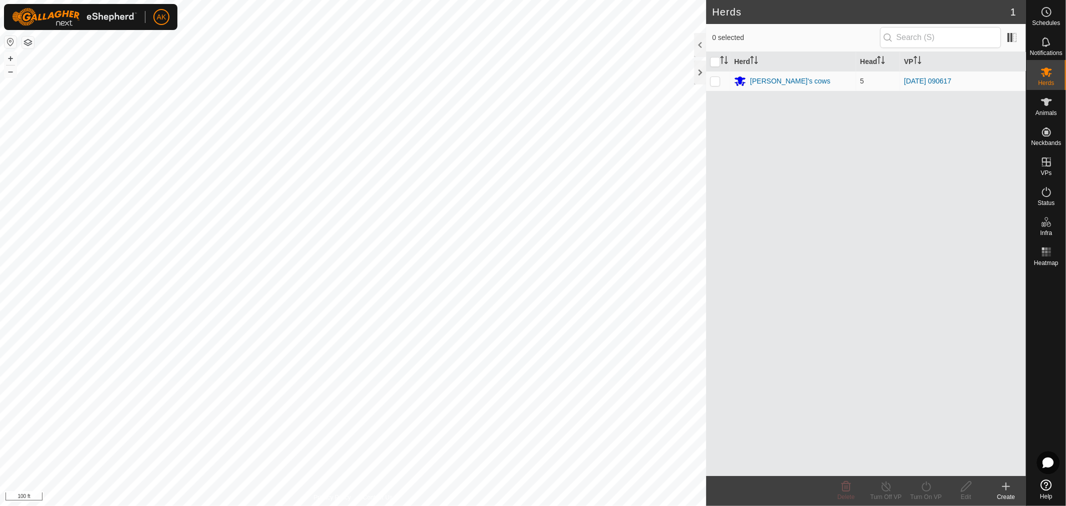
click at [817, 317] on div "Herds 1 0 selected Herd Head VP [PERSON_NAME]'s cows 5 [DATE] 090617 Delete Tur…" at bounding box center [513, 253] width 1026 height 506
click at [1044, 166] on icon at bounding box center [1046, 161] width 9 height 9
click at [1045, 165] on icon at bounding box center [1047, 162] width 12 height 12
click at [991, 162] on link "In Rotation" at bounding box center [983, 161] width 85 height 20
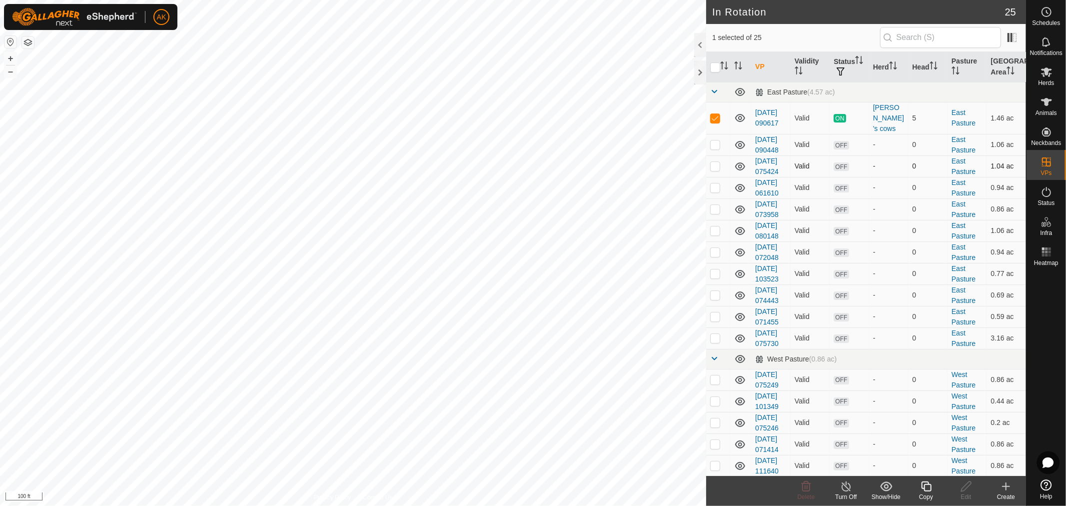
checkbox input "false"
checkbox input "true"
checkbox input "false"
click at [928, 488] on icon at bounding box center [926, 486] width 12 height 12
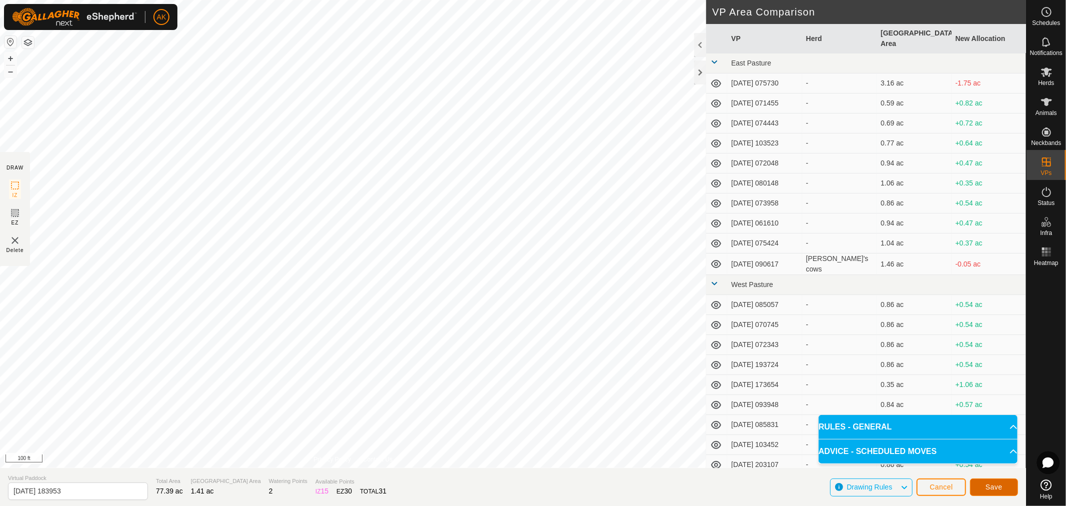
click at [997, 488] on span "Save" at bounding box center [994, 487] width 17 height 8
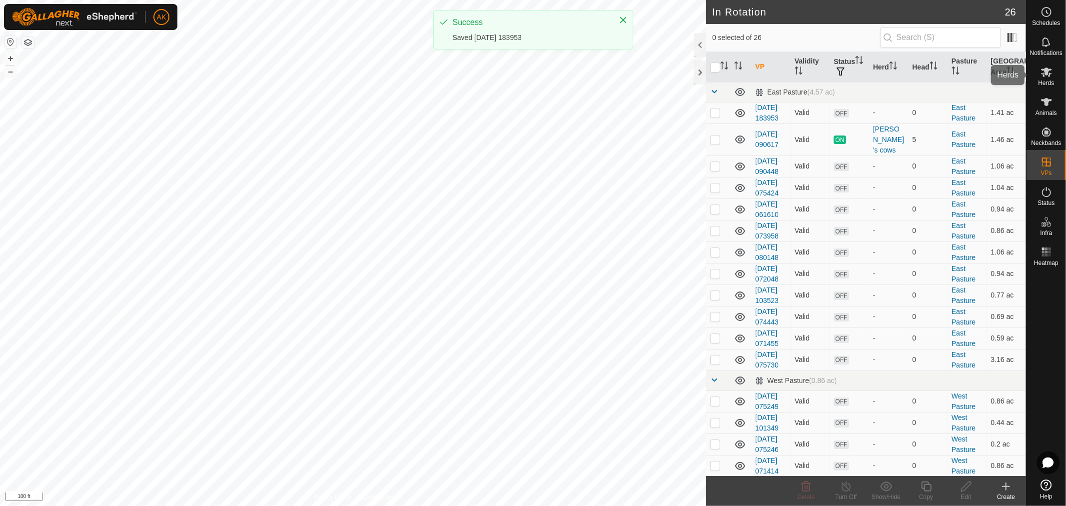
click at [1046, 73] on icon at bounding box center [1046, 71] width 11 height 9
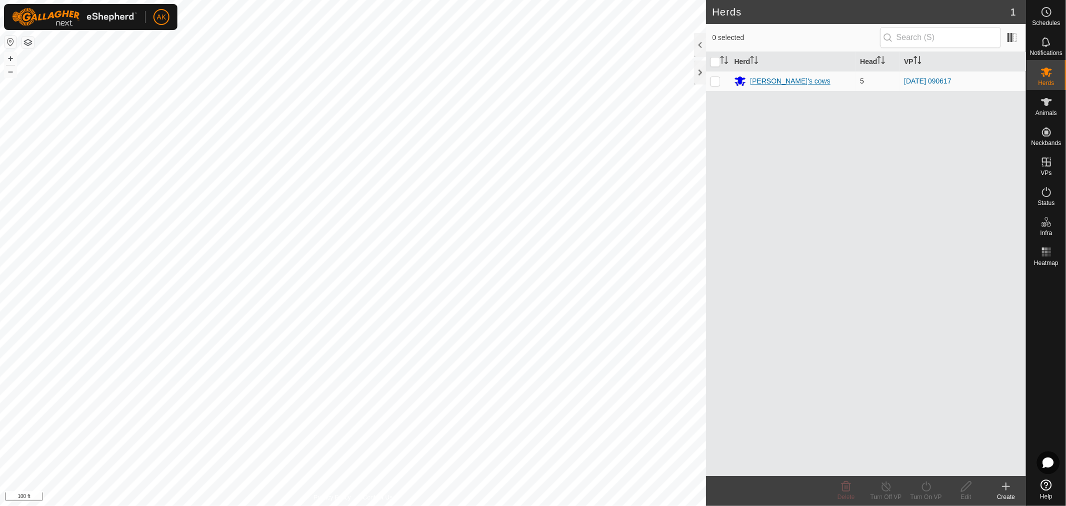
click at [789, 83] on div "[PERSON_NAME]'s cows" at bounding box center [790, 81] width 80 height 10
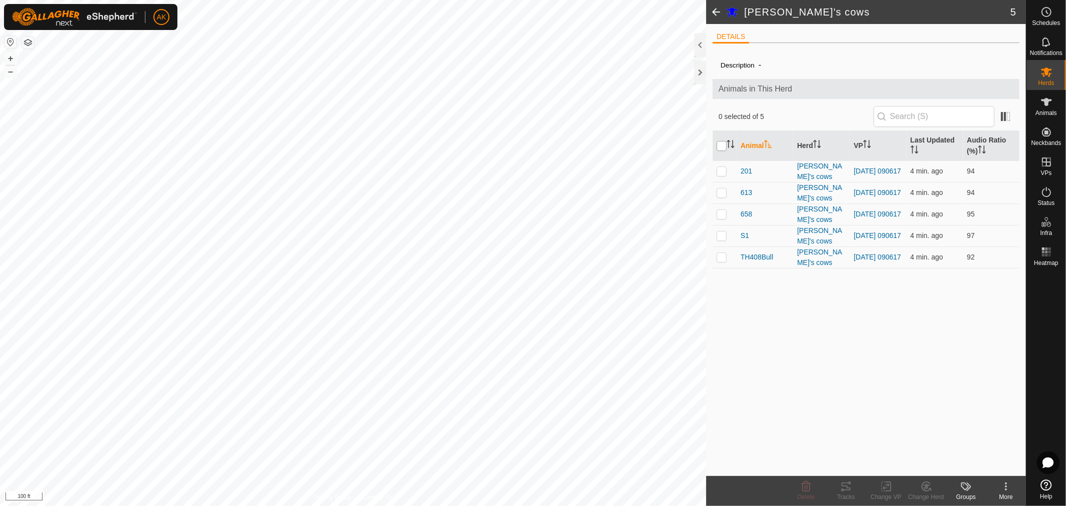
click at [724, 142] on input "checkbox" at bounding box center [722, 146] width 10 height 10
checkbox input "true"
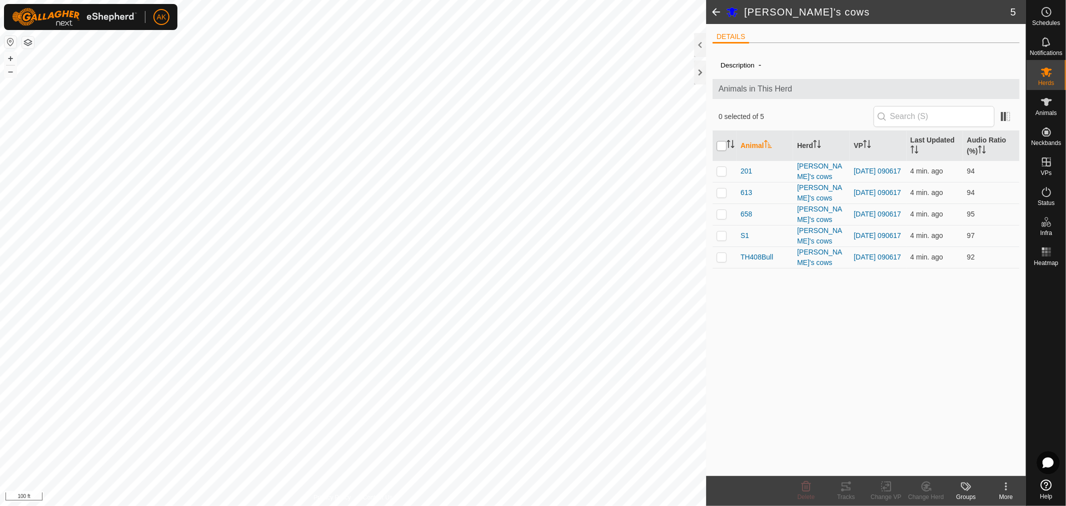
checkbox input "true"
click at [887, 485] on icon at bounding box center [886, 486] width 7 height 6
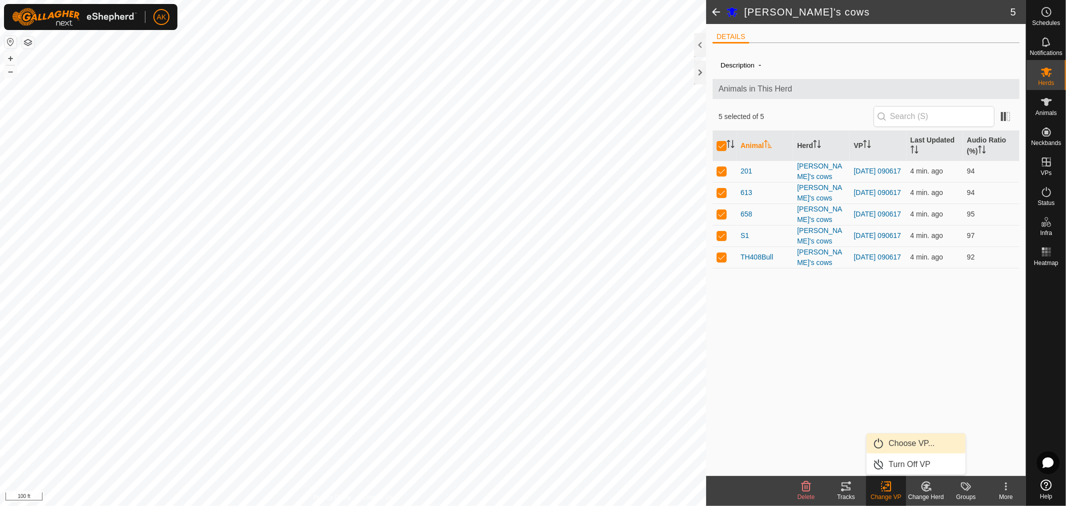
click at [915, 447] on link "Choose VP..." at bounding box center [916, 443] width 99 height 20
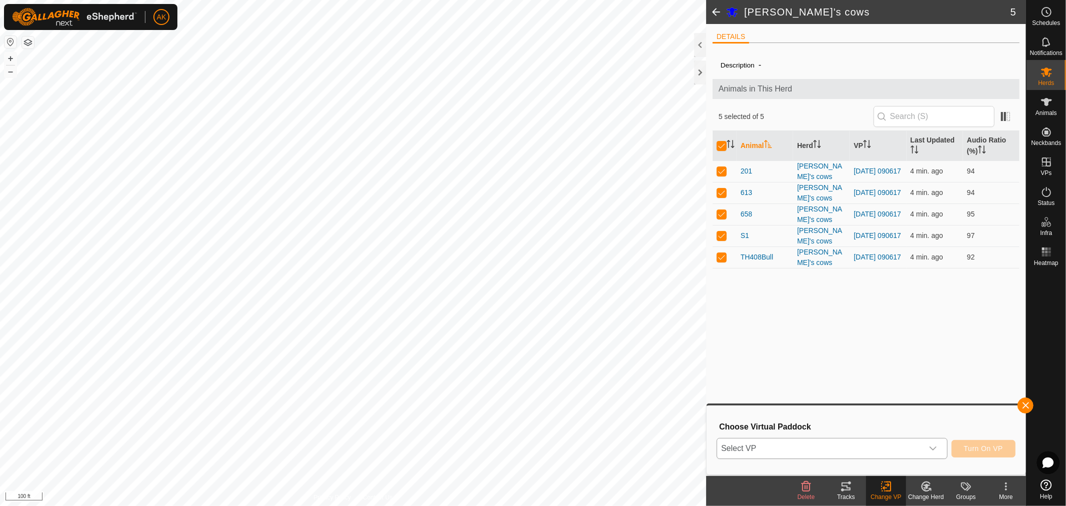
click at [938, 447] on div "dropdown trigger" at bounding box center [933, 448] width 20 height 20
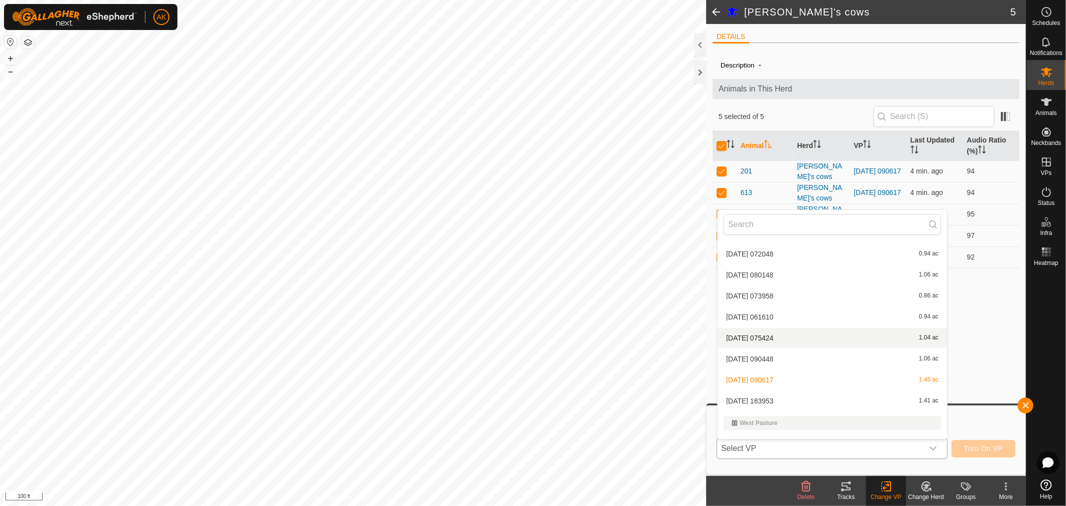
scroll to position [121, 0]
click at [774, 373] on li "[DATE] 183953 1.41 ac" at bounding box center [832, 381] width 229 height 20
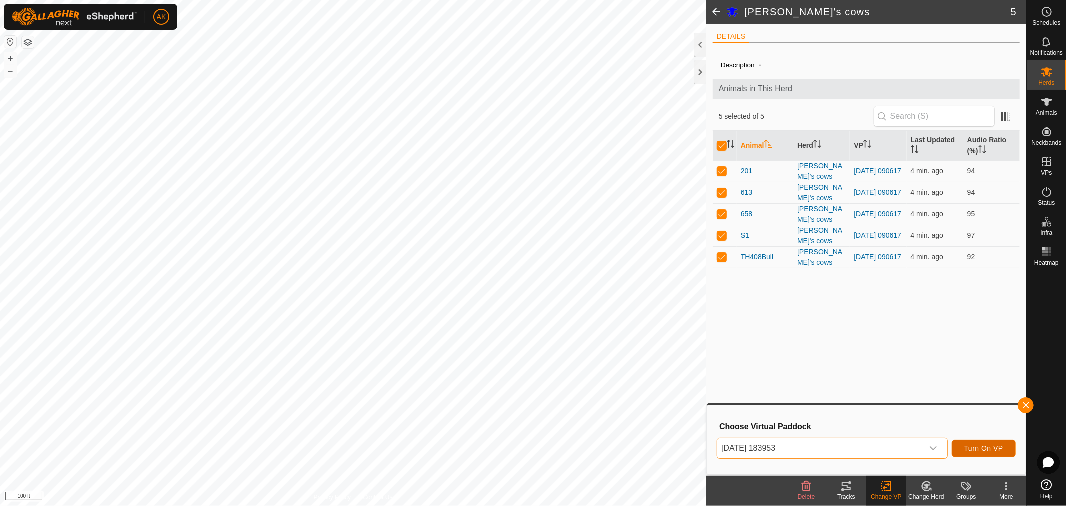
click at [994, 448] on span "Turn On VP" at bounding box center [983, 448] width 39 height 8
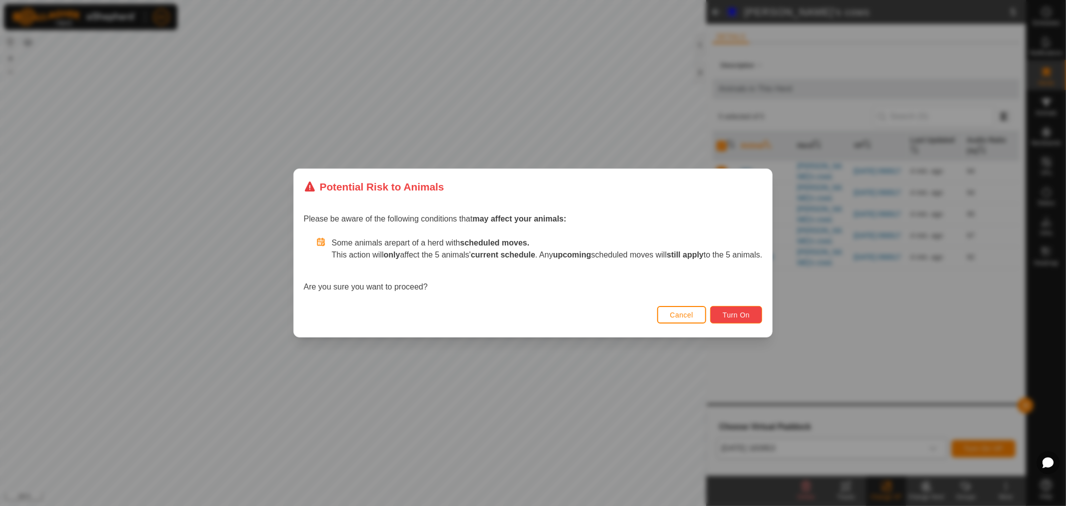
click at [740, 311] on span "Turn On" at bounding box center [736, 315] width 27 height 8
